Goal: Task Accomplishment & Management: Use online tool/utility

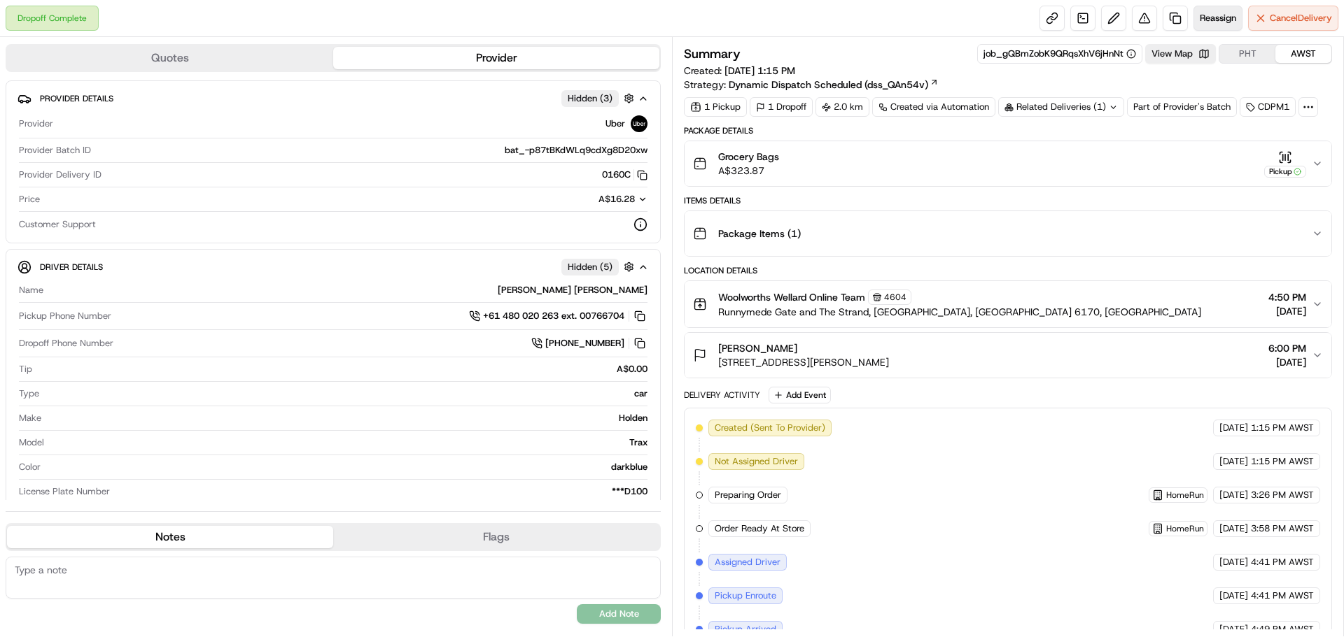
click at [1219, 29] on button "Reassign" at bounding box center [1217, 18] width 49 height 25
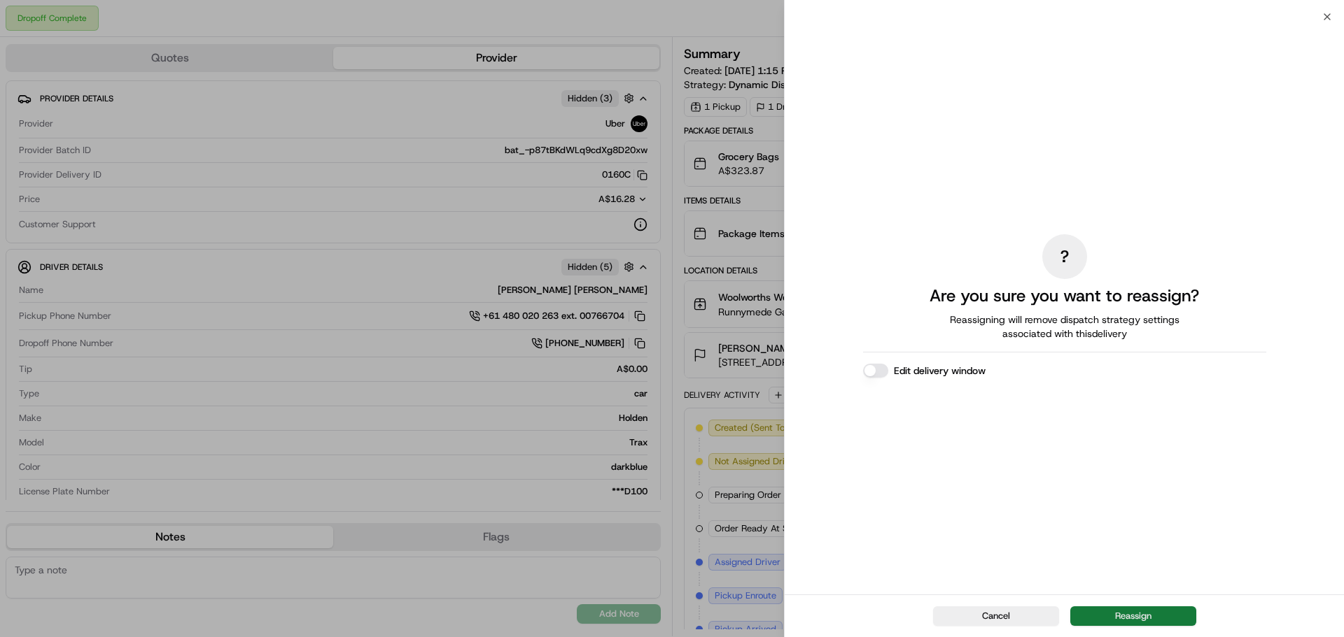
click at [1126, 614] on button "Reassign" at bounding box center [1133, 617] width 126 height 20
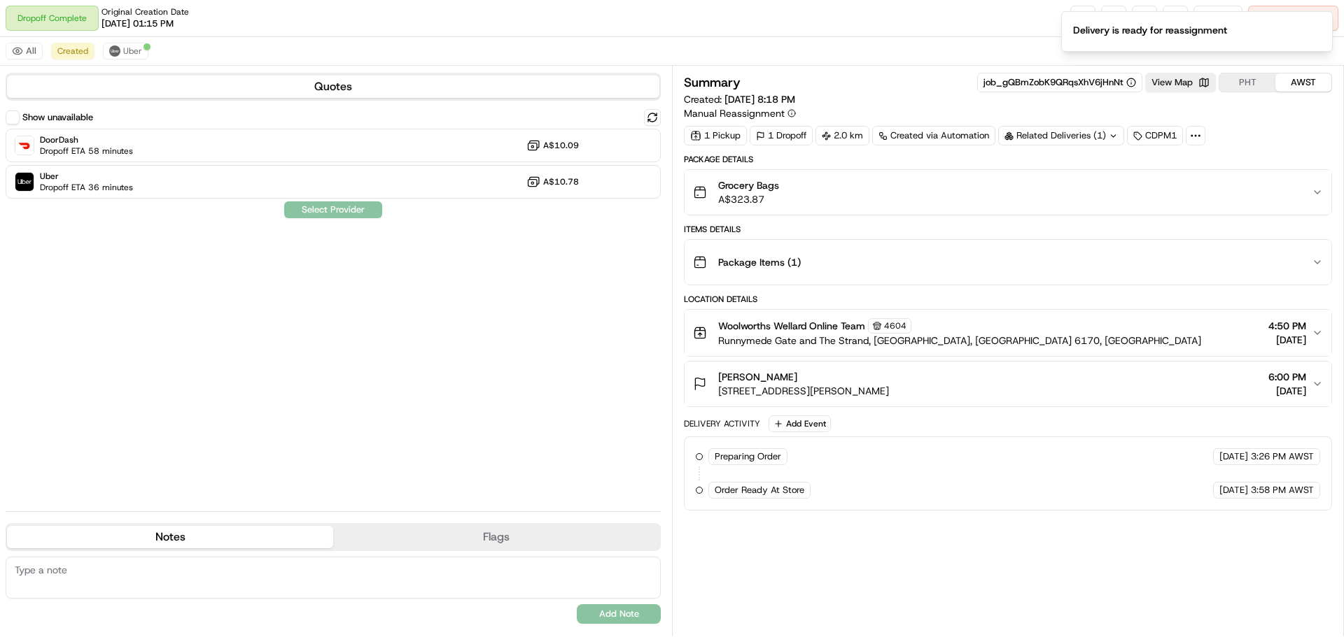
click at [439, 206] on div "Show unavailable DoorDash Dropoff ETA 58 minutes A$10.09 Uber Dropoff ETA 36 mi…" at bounding box center [333, 304] width 655 height 391
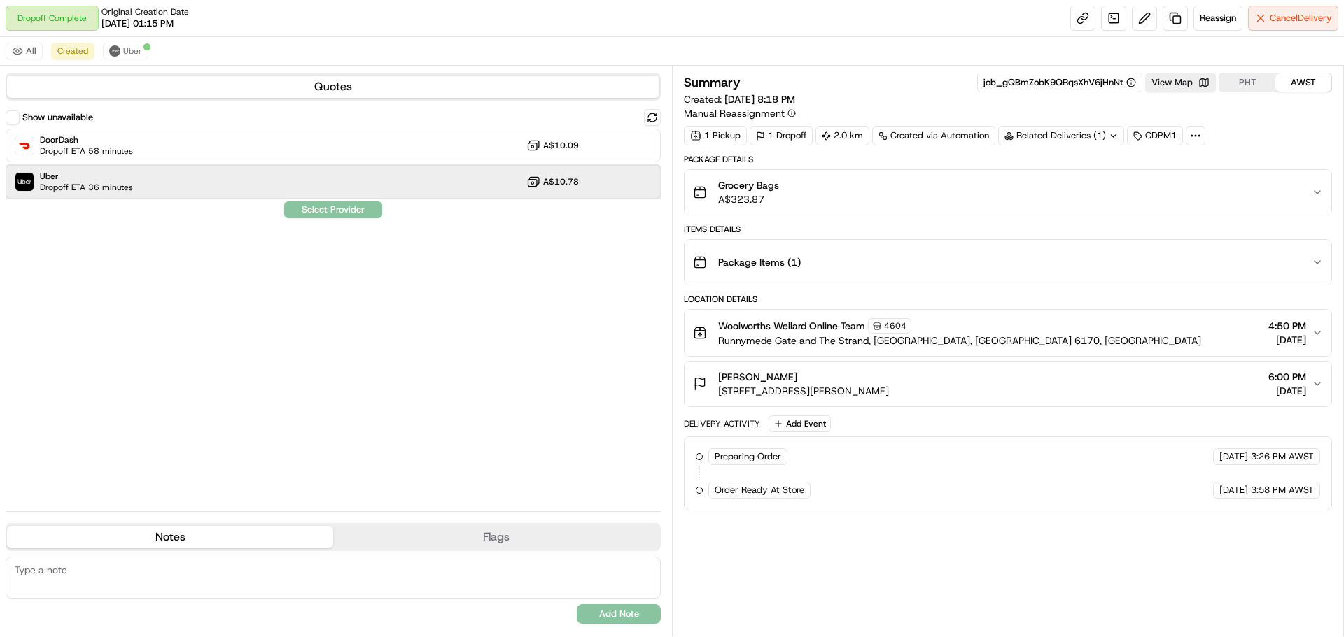
click at [372, 197] on div "Uber Dropoff ETA 36 minutes A$10.78" at bounding box center [333, 182] width 655 height 34
click at [351, 221] on div "Show unavailable DoorDash Dropoff ETA 58 minutes A$10.09 Uber Dropoff ETA 36 mi…" at bounding box center [333, 304] width 655 height 391
click at [353, 211] on button "Assign Provider" at bounding box center [332, 210] width 99 height 17
